Goal: Task Accomplishment & Management: Complete application form

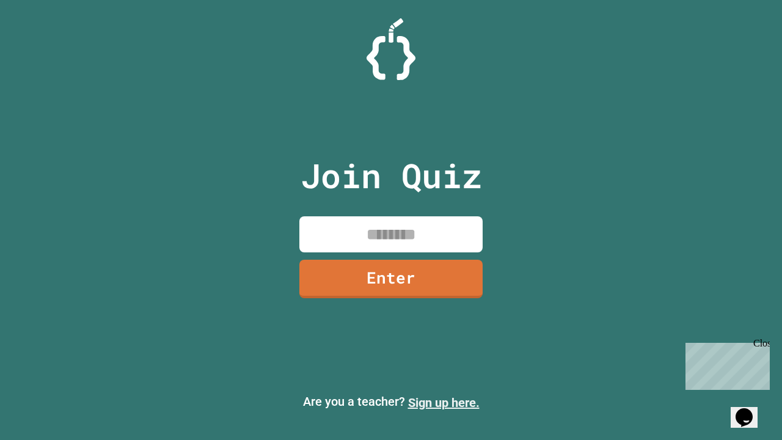
click at [444, 403] on link "Sign up here." at bounding box center [443, 402] width 71 height 15
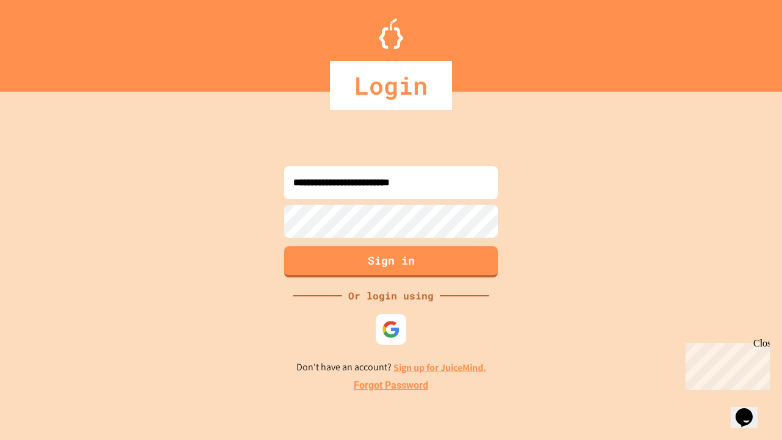
type input "**********"
